Goal: Task Accomplishment & Management: Contribute content

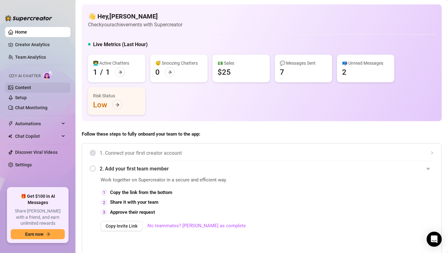
click at [19, 90] on link "Content" at bounding box center [23, 87] width 16 height 5
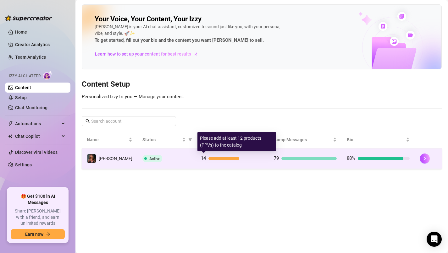
click at [212, 156] on div "14" at bounding box center [232, 159] width 63 height 8
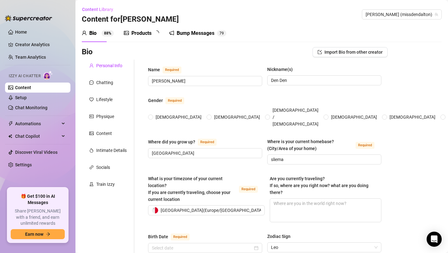
radio input "true"
type input "[DATE]"
click at [145, 35] on div "Products" at bounding box center [141, 34] width 20 height 8
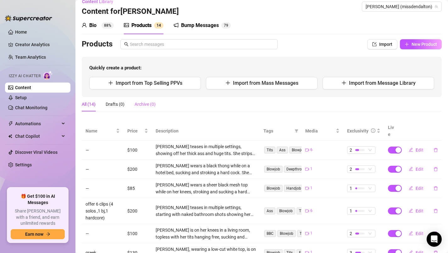
scroll to position [10, 0]
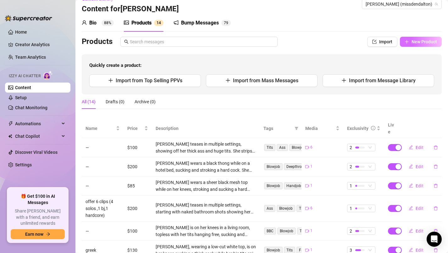
click at [414, 42] on span "New Product" at bounding box center [424, 41] width 25 height 5
type textarea "Type your message here..."
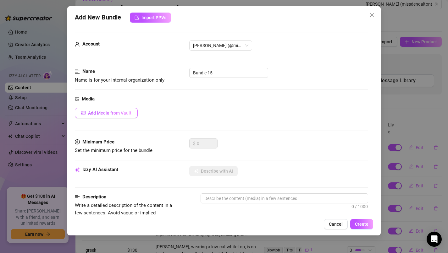
click at [123, 113] on span "Add Media from Vault" at bounding box center [109, 113] width 43 height 5
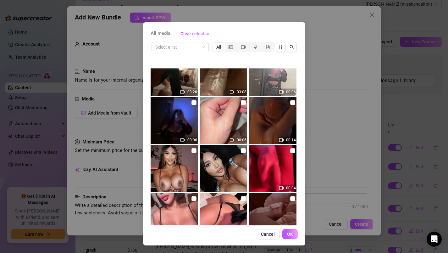
scroll to position [550, 0]
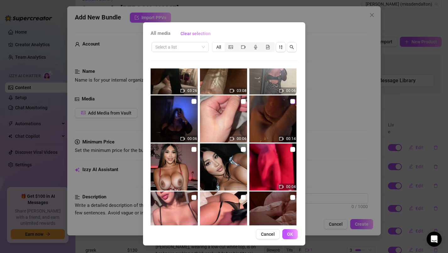
click at [293, 102] on input "checkbox" at bounding box center [292, 101] width 5 height 5
checkbox input "true"
click at [245, 101] on input "checkbox" at bounding box center [243, 101] width 5 height 5
checkbox input "true"
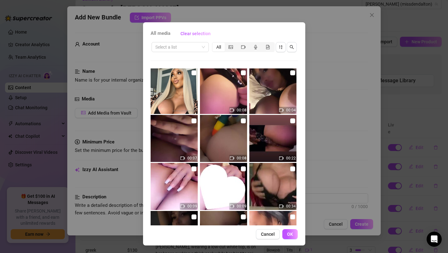
scroll to position [1976, 0]
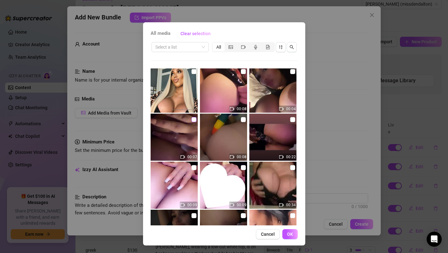
click at [196, 120] on input "checkbox" at bounding box center [194, 119] width 5 height 5
checkbox input "true"
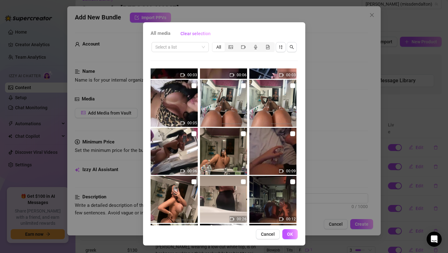
scroll to position [2159, 0]
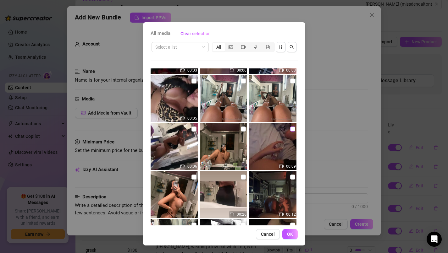
click at [294, 130] on input "checkbox" at bounding box center [292, 129] width 5 height 5
checkbox input "true"
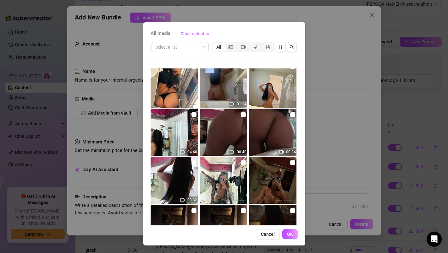
scroll to position [2807, 0]
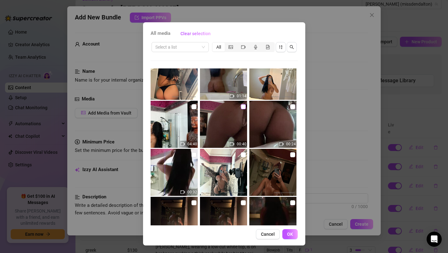
click at [244, 106] on input "checkbox" at bounding box center [243, 106] width 5 height 5
checkbox input "true"
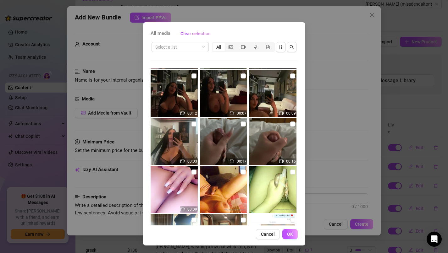
scroll to position [3610, 0]
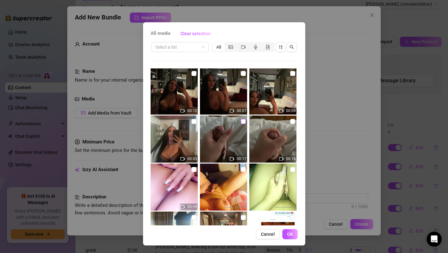
click at [244, 119] on input "checkbox" at bounding box center [243, 121] width 5 height 5
checkbox input "true"
click at [292, 121] on input "checkbox" at bounding box center [292, 121] width 5 height 5
checkbox input "true"
click at [244, 170] on input "checkbox" at bounding box center [243, 169] width 5 height 5
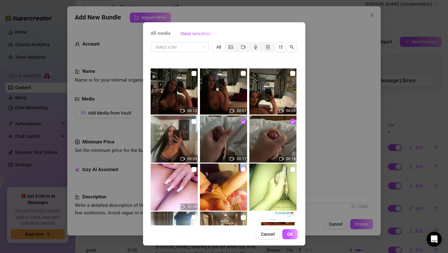
checkbox input "true"
click at [291, 170] on input "checkbox" at bounding box center [292, 169] width 5 height 5
checkbox input "true"
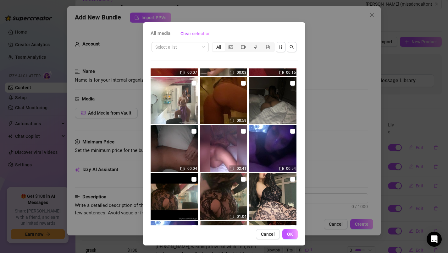
scroll to position [4668, 0]
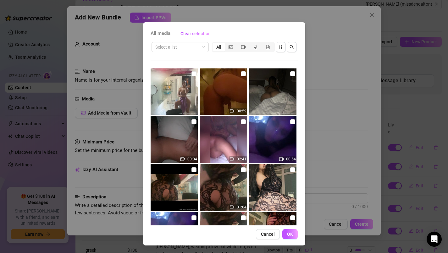
click at [225, 91] on img at bounding box center [223, 91] width 47 height 47
click at [243, 73] on input "checkbox" at bounding box center [243, 73] width 5 height 5
checkbox input "false"
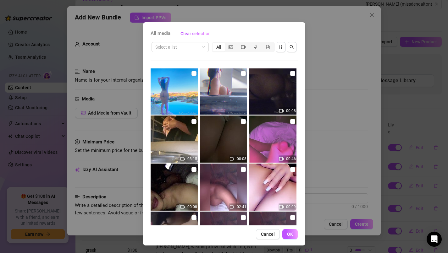
scroll to position [6076, 0]
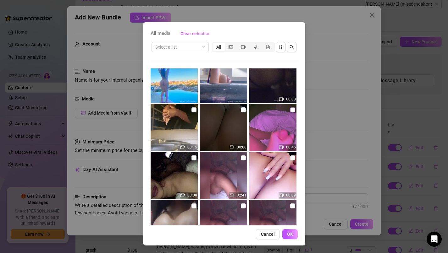
click at [294, 110] on input "checkbox" at bounding box center [292, 110] width 5 height 5
checkbox input "true"
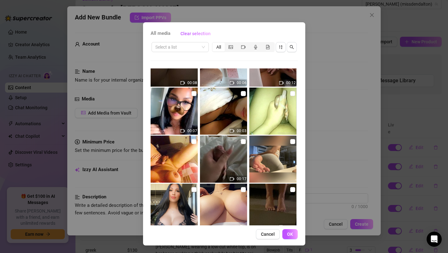
scroll to position [7007, 0]
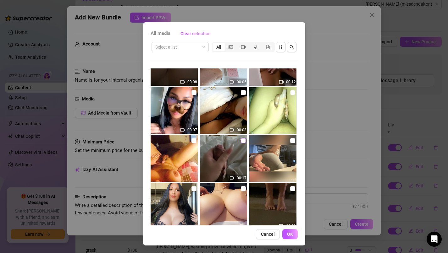
click at [243, 141] on input "checkbox" at bounding box center [243, 140] width 5 height 5
checkbox input "true"
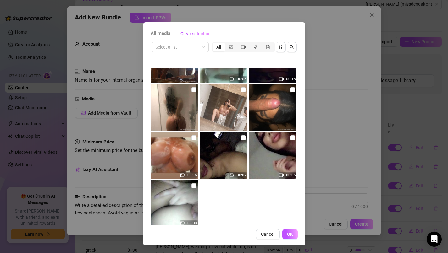
scroll to position [7455, 0]
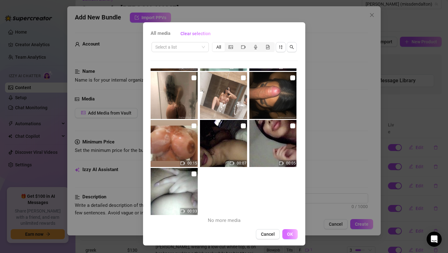
click at [291, 234] on span "OK" at bounding box center [290, 234] width 6 height 5
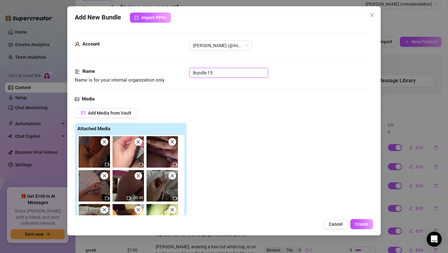
click at [216, 73] on input "Bundle 15" at bounding box center [228, 73] width 79 height 10
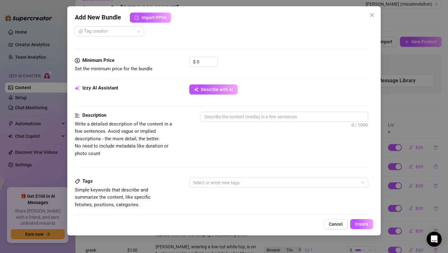
scroll to position [253, 0]
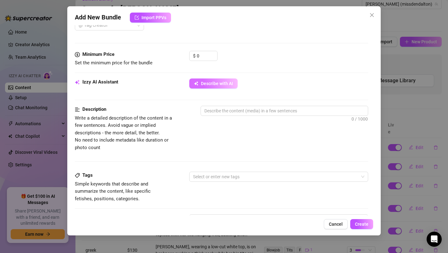
type input "my shemale stick bundle"
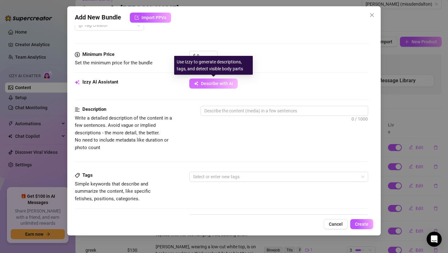
click at [228, 85] on span "Describe with AI" at bounding box center [217, 83] width 32 height 5
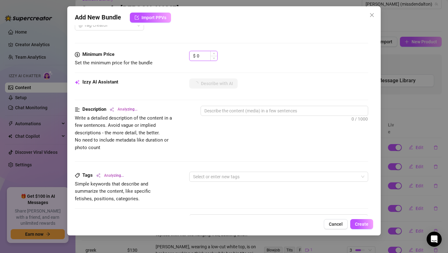
click at [203, 54] on input "0" at bounding box center [207, 55] width 20 height 9
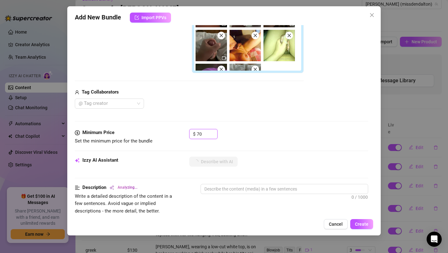
scroll to position [174, 0]
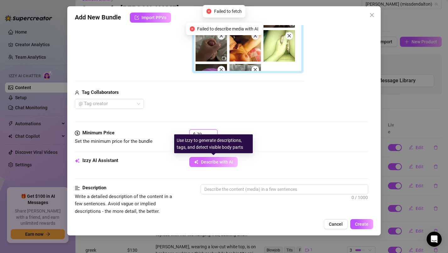
type input "70"
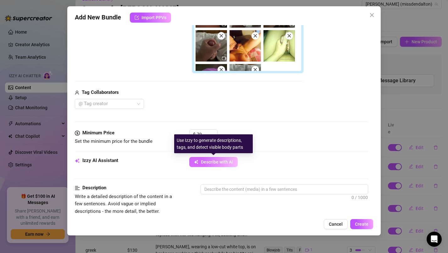
click at [226, 163] on span "Describe with AI" at bounding box center [217, 162] width 32 height 5
type textarea "[PERSON_NAME]"
type textarea "[PERSON_NAME] shows"
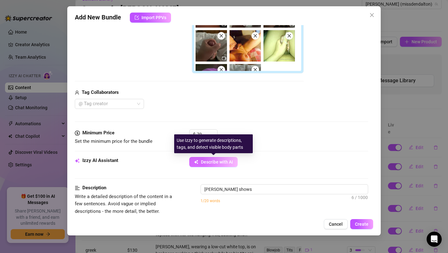
type textarea "[PERSON_NAME] shows off"
type textarea "[PERSON_NAME] shows off her"
type textarea "[PERSON_NAME] shows off her thick"
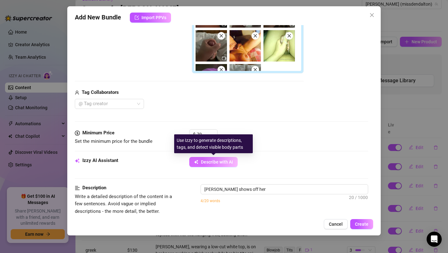
type textarea "[PERSON_NAME] shows off her thick"
type textarea "[PERSON_NAME] shows off her thick trans"
type textarea "[PERSON_NAME] shows off her thick trans body"
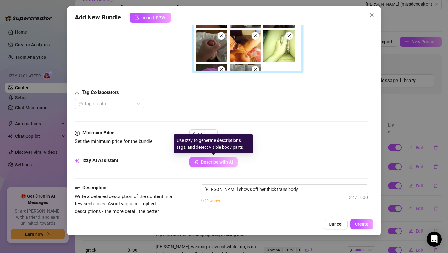
type textarea "[PERSON_NAME] shows off her thick trans body in"
type textarea "[PERSON_NAME] shows off her thick trans body in 9"
type textarea "[PERSON_NAME] shows off her thick trans body in 9 explicit"
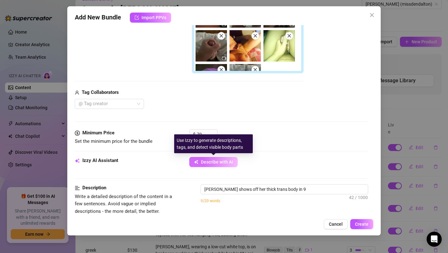
type textarea "[PERSON_NAME] shows off her thick trans body in 9 explicit"
type textarea "[PERSON_NAME] shows off her thick trans body in 9 explicit videos,"
type textarea "[PERSON_NAME] shows off her thick trans body in 9 explicit videos, stroking"
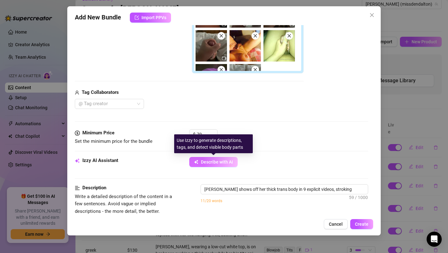
type textarea "[PERSON_NAME] shows off her thick trans body in 9 explicit videos, stroking her"
type textarea "[PERSON_NAME] shows off her thick trans body in 9 explicit videos, stroking her…"
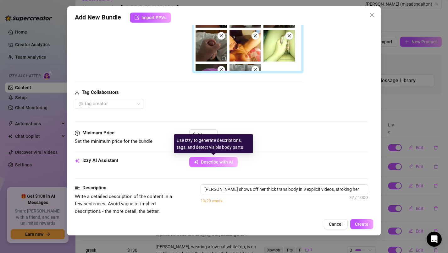
type textarea "[PERSON_NAME] shows off her thick trans body in 9 explicit videos, stroking her…"
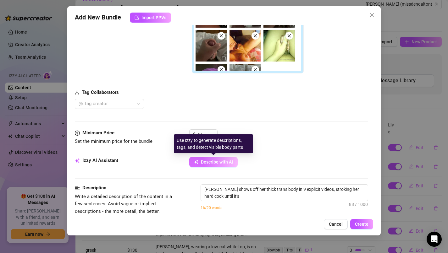
type textarea "[PERSON_NAME] shows off her thick trans body in 9 explicit videos, stroking her…"
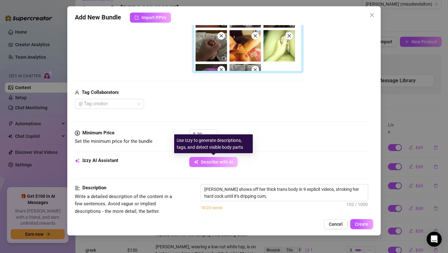
type textarea "[PERSON_NAME] shows off her thick trans body in 9 explicit videos, stroking her…"
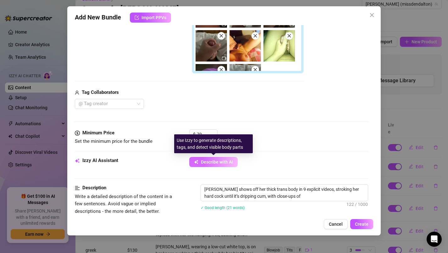
type textarea "[PERSON_NAME] shows off her thick trans body in 9 explicit videos, stroking her…"
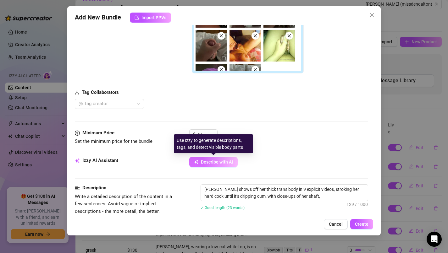
type textarea "[PERSON_NAME] shows off her thick trans body in 9 explicit videos, stroking her…"
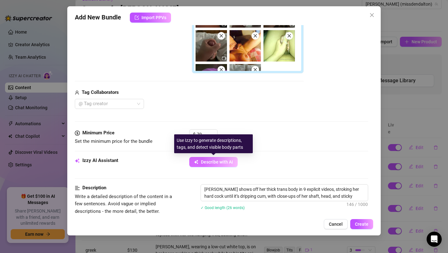
type textarea "[PERSON_NAME] shows off her thick trans body in 9 explicit videos, stroking her…"
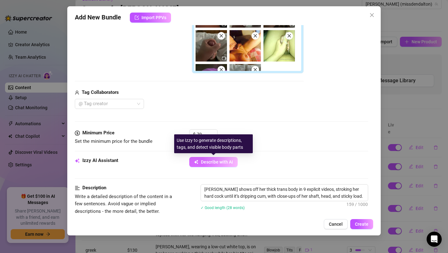
type textarea "[PERSON_NAME] shows off her thick trans body in 9 explicit videos, stroking her…"
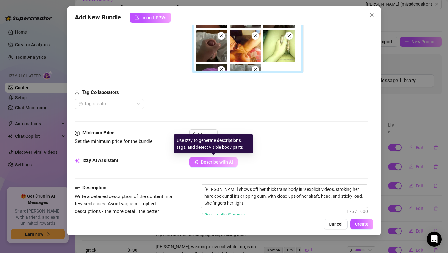
type textarea "[PERSON_NAME] shows off her thick trans body in 9 explicit videos, stroking her…"
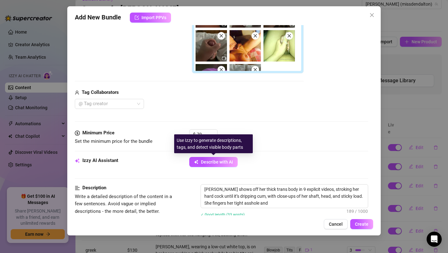
type textarea "[PERSON_NAME] shows off her thick trans body in 9 explicit videos, stroking her…"
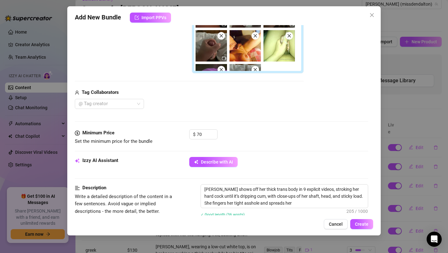
type textarea "[PERSON_NAME] shows off her thick trans body in 9 explicit videos, stroking her…"
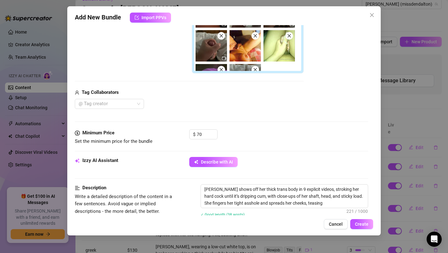
type textarea "[PERSON_NAME] shows off her thick trans body in 9 explicit videos, stroking her…"
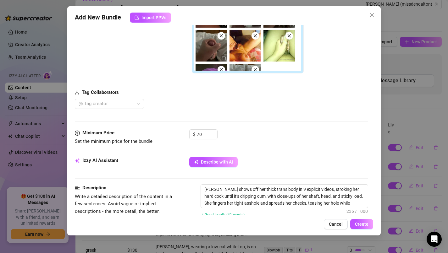
type textarea "[PERSON_NAME] shows off her thick trans body in 9 explicit videos, stroking her…"
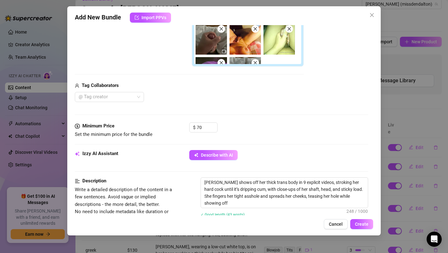
type textarea "[PERSON_NAME] shows off her thick trans body in 9 explicit videos, stroking her…"
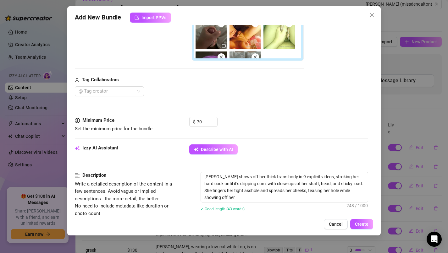
scroll to position [196, 0]
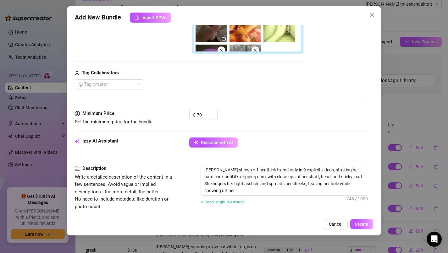
type textarea "[PERSON_NAME] shows off her thick trans body in 9 explicit videos, stroking her…"
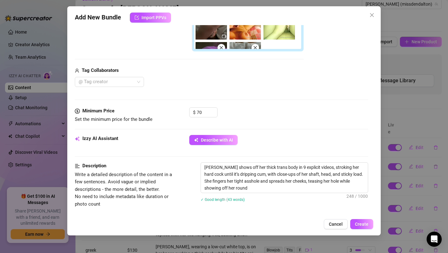
type textarea "[PERSON_NAME] shows off her thick trans body in 9 explicit videos, stroking her…"
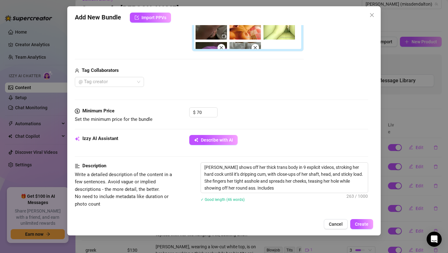
type textarea "[PERSON_NAME] shows off her thick trans body in 9 explicit videos, stroking her…"
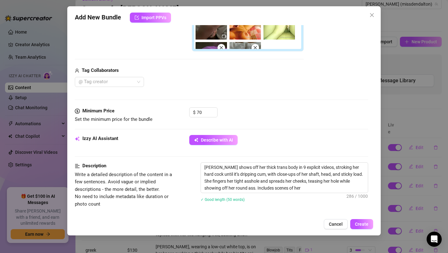
type textarea "[PERSON_NAME] shows off her thick trans body in 9 explicit videos, stroking her…"
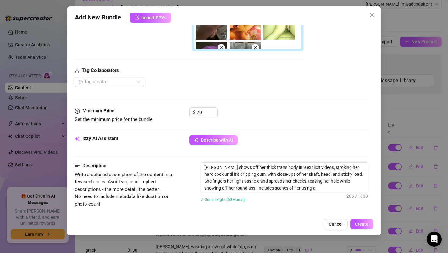
type textarea "[PERSON_NAME] shows off her thick trans body in 9 explicit videos, stroking her…"
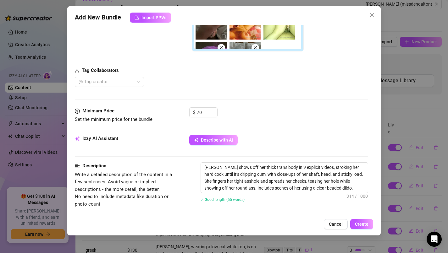
type textarea "[PERSON_NAME] shows off her thick trans body in 9 explicit videos, stroking her…"
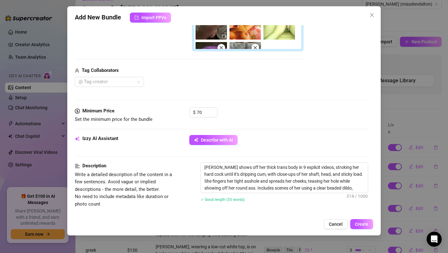
type textarea "[PERSON_NAME] shows off her thick trans body in 9 explicit videos, stroking her…"
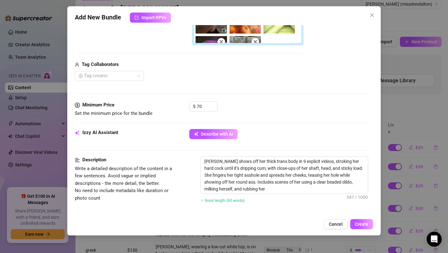
type textarea "[PERSON_NAME] shows off her thick trans body in 9 explicit videos, stroking her…"
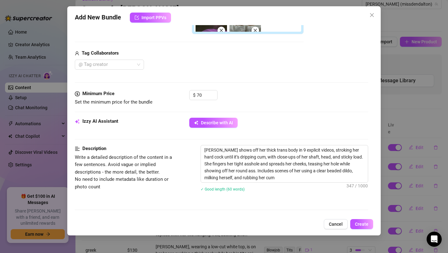
type textarea "[PERSON_NAME] shows off her thick trans body in 9 explicit videos, stroking her…"
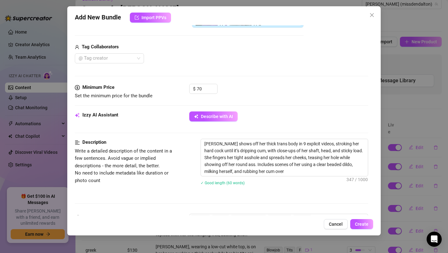
type textarea "[PERSON_NAME] shows off her thick trans body in 9 explicit videos, stroking her…"
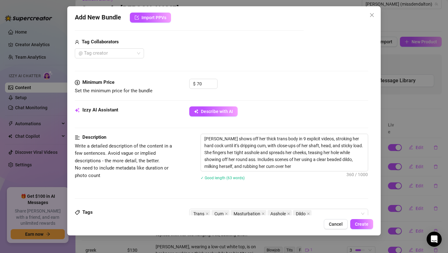
type textarea "[PERSON_NAME] shows off her thick trans body in 9 explicit videos, stroking her…"
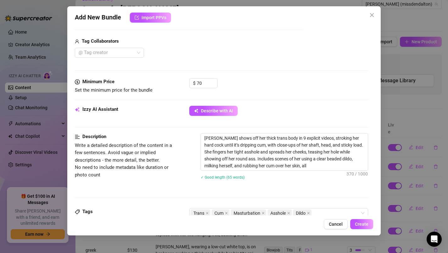
type textarea "[PERSON_NAME] shows off her thick trans body in 9 explicit videos, stroking her…"
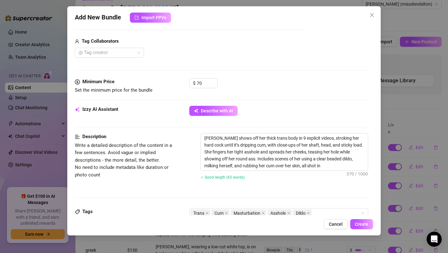
type textarea "[PERSON_NAME] shows off her thick trans body in 9 explicit videos, stroking her…"
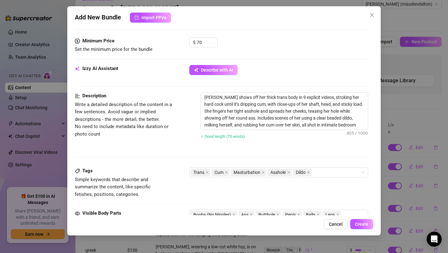
scroll to position [268, 0]
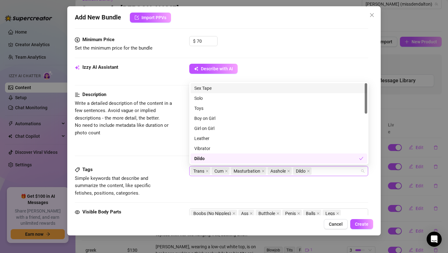
click at [325, 171] on div "Trans Cum Masturbation Asshole Dildo" at bounding box center [276, 171] width 170 height 9
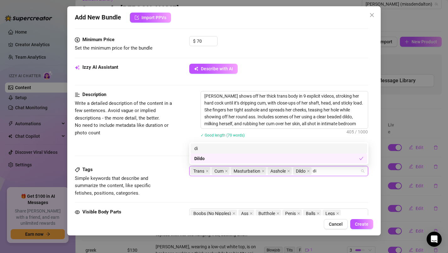
type input "d"
type input "penis"
click at [326, 157] on div "penis" at bounding box center [278, 158] width 169 height 7
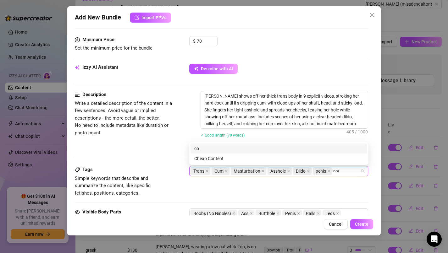
type input "cock"
click at [324, 159] on div "cock" at bounding box center [278, 158] width 169 height 7
type input "dick"
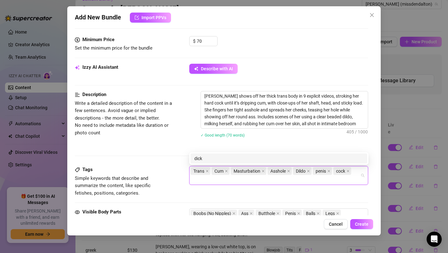
click at [325, 182] on div "Tags Simple keywords that describe and summarize the content, like specific fet…" at bounding box center [222, 181] width 294 height 31
type input "dick"
click at [328, 158] on div "dick" at bounding box center [278, 158] width 169 height 7
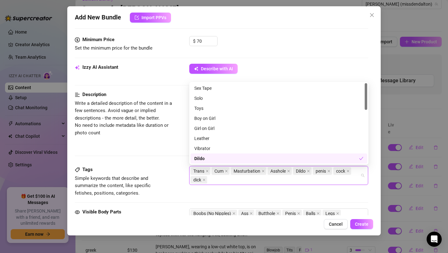
click at [266, 195] on div "Tags Simple keywords that describe and summarize the content, like specific fet…" at bounding box center [222, 181] width 294 height 31
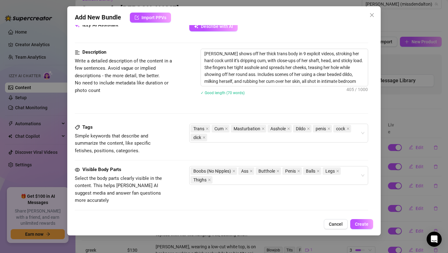
scroll to position [313, 0]
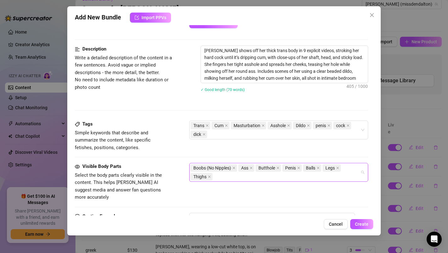
click at [245, 177] on div "Boobs (No Nipples) Ass Butthole Penis Balls Legs Thighs" at bounding box center [276, 173] width 170 height 18
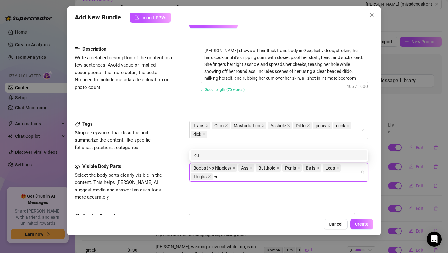
type input "cum"
click at [237, 155] on div "cum" at bounding box center [278, 155] width 169 height 7
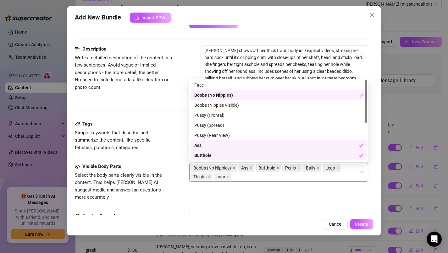
scroll to position [314, 0]
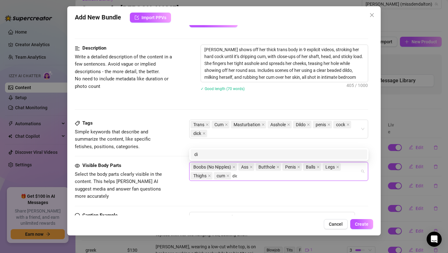
type input "dick"
click at [229, 155] on div "dick" at bounding box center [278, 154] width 169 height 7
type input "cock"
click at [240, 152] on div "cock" at bounding box center [278, 154] width 169 height 7
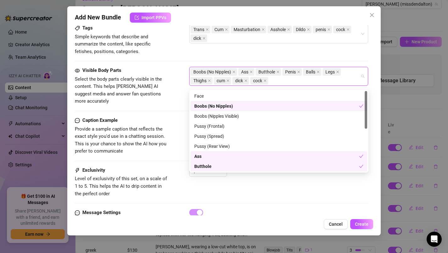
scroll to position [413, 0]
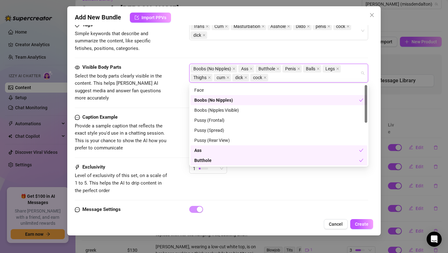
click at [179, 136] on div "Caption Example Provide a sample caption that reflects the exact style you'd us…" at bounding box center [222, 133] width 294 height 38
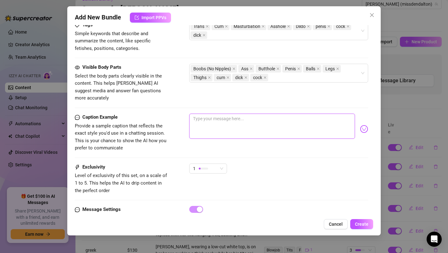
click at [216, 116] on textarea at bounding box center [272, 126] width 166 height 25
type textarea "h"
type textarea "he"
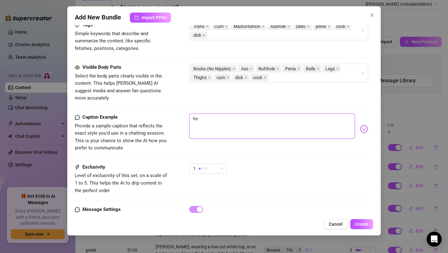
type textarea "her"
type textarea "here"
type textarea "heres"
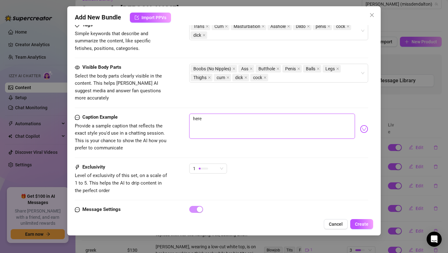
type textarea "heres"
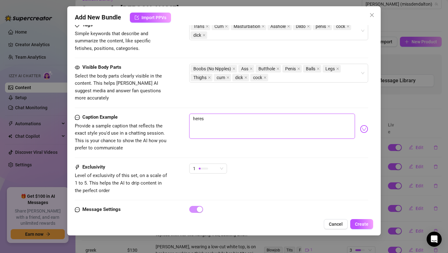
type textarea "here"
type textarea "heres"
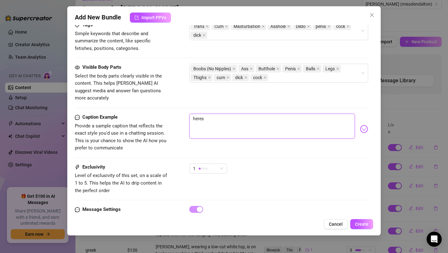
type textarea "heres"
type textarea "heres t"
type textarea "heres th"
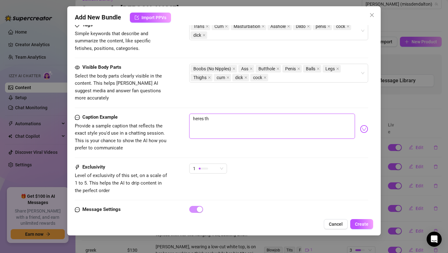
type textarea "heres the"
type textarea "heres ther"
type textarea "heres there"
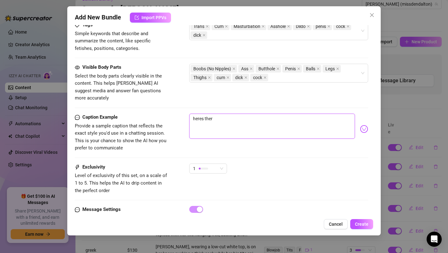
type textarea "heres there"
type textarea "heres theres"
click at [216, 164] on div "1" at bounding box center [205, 168] width 25 height 9
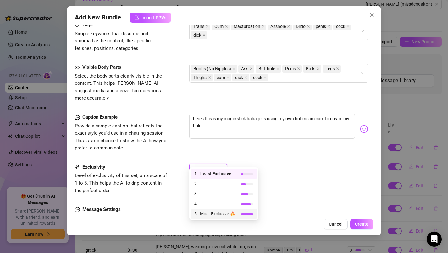
click at [213, 212] on span "5 - Most Exclusive 🔥" at bounding box center [214, 214] width 41 height 7
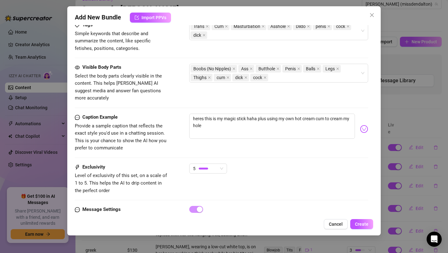
click at [239, 179] on div "Exclusivity Level of exclusivity of this set, on a scale of 1 to 5. This helps …" at bounding box center [222, 179] width 294 height 31
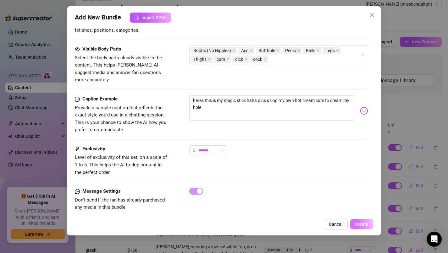
click at [362, 223] on span "Create" at bounding box center [362, 224] width 14 height 5
